Goal: Information Seeking & Learning: Learn about a topic

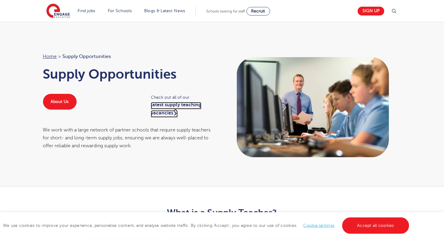
click at [176, 106] on link "latest supply teaching vacancies" at bounding box center [176, 109] width 51 height 15
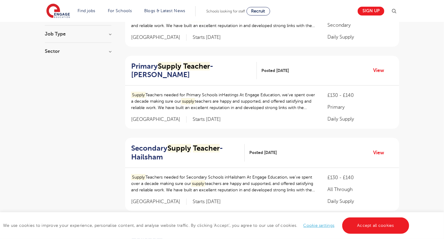
scroll to position [110, 0]
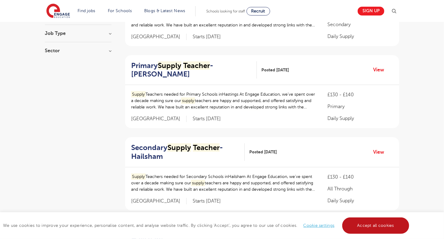
click at [352, 222] on link "Accept all cookies" at bounding box center [376, 225] width 67 height 16
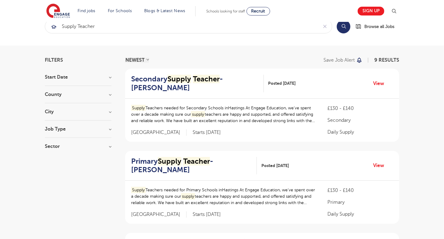
scroll to position [0, 0]
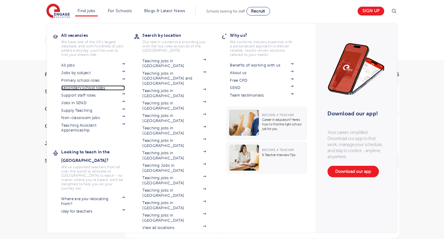
click at [108, 88] on link "Secondary school roles" at bounding box center [94, 87] width 64 height 5
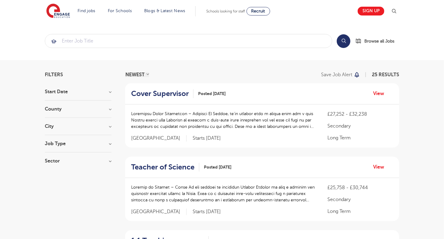
click at [111, 108] on h3 "County" at bounding box center [78, 108] width 67 height 5
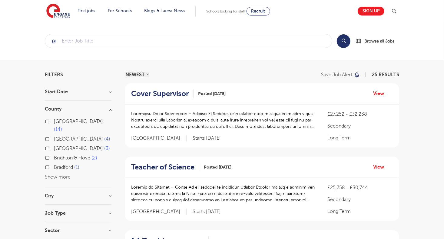
click at [63, 174] on button "Show more" at bounding box center [58, 176] width 26 height 5
click at [60, 183] on button "Show less" at bounding box center [56, 185] width 22 height 5
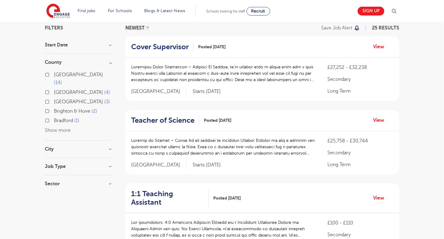
scroll to position [47, 0]
click at [102, 146] on h3 "City" at bounding box center [78, 148] width 67 height 5
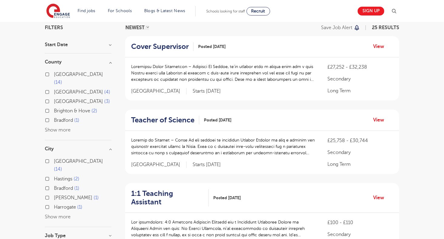
click at [109, 146] on h3 "City" at bounding box center [78, 148] width 67 height 5
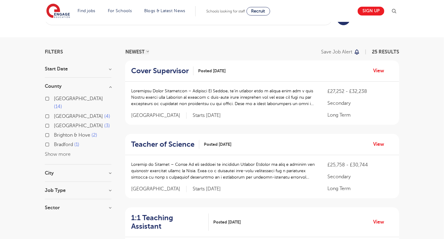
scroll to position [0, 0]
